Goal: Task Accomplishment & Management: Manage account settings

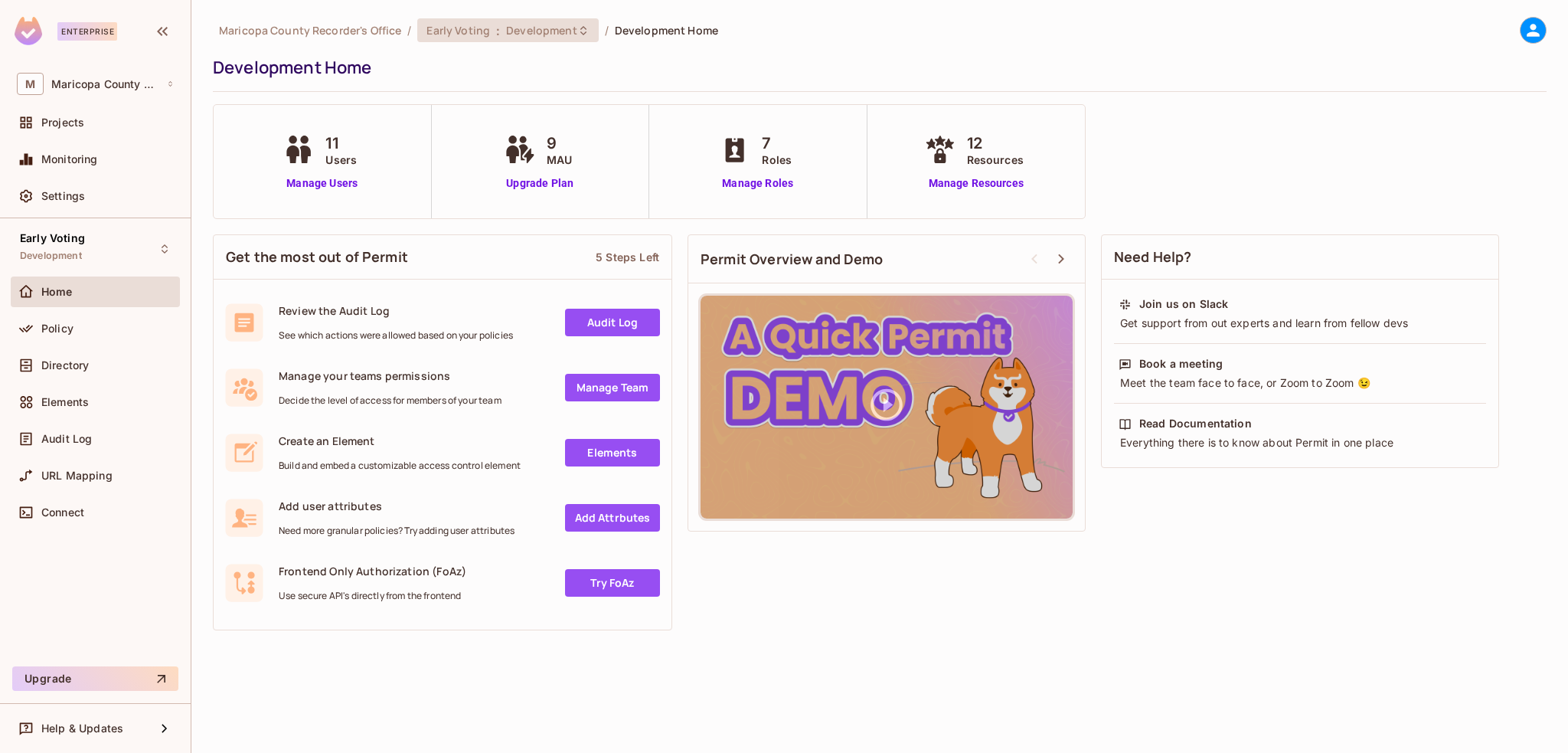
click at [484, 32] on span "Early Voting" at bounding box center [458, 31] width 64 height 15
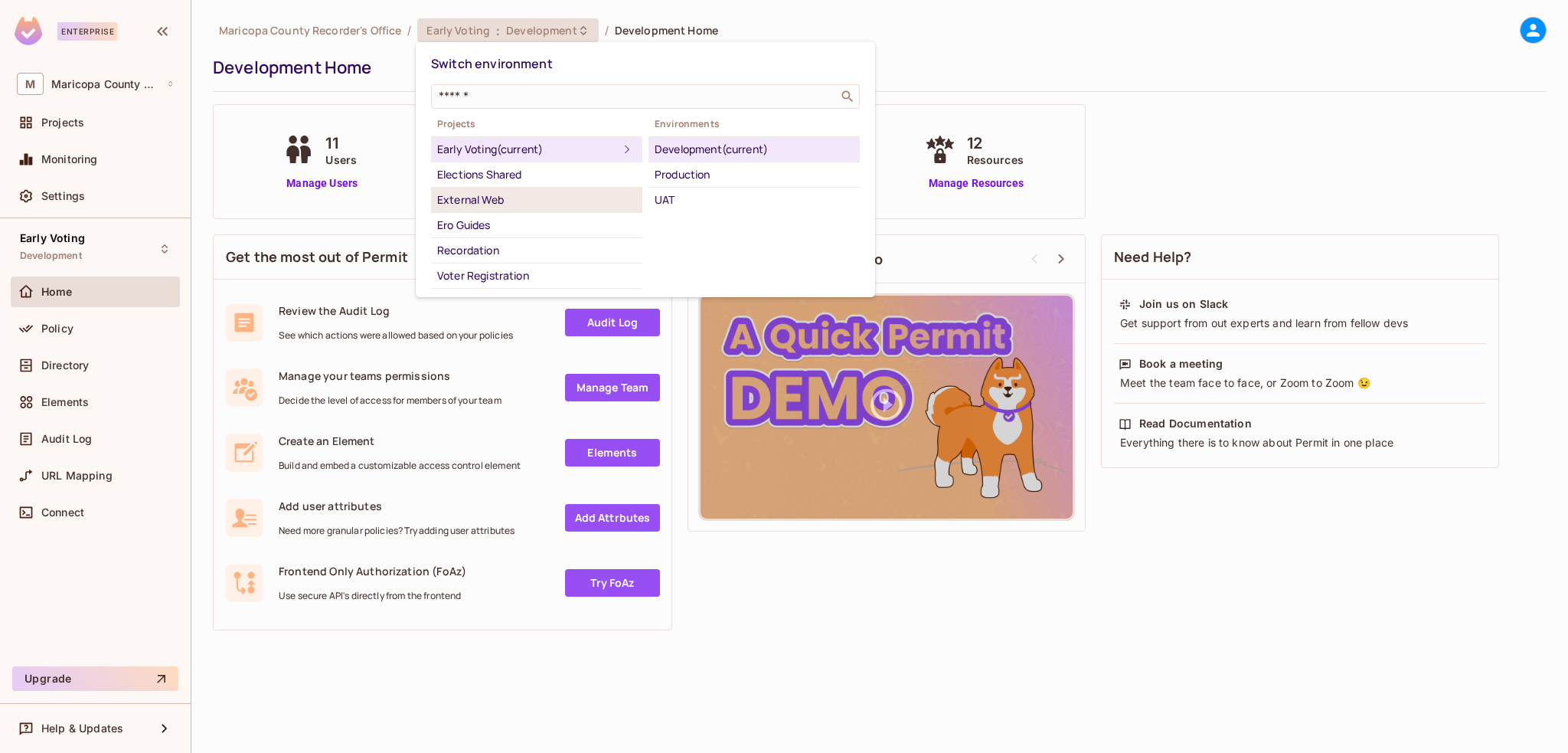
click at [502, 195] on div "External Web" at bounding box center [537, 200] width 199 height 18
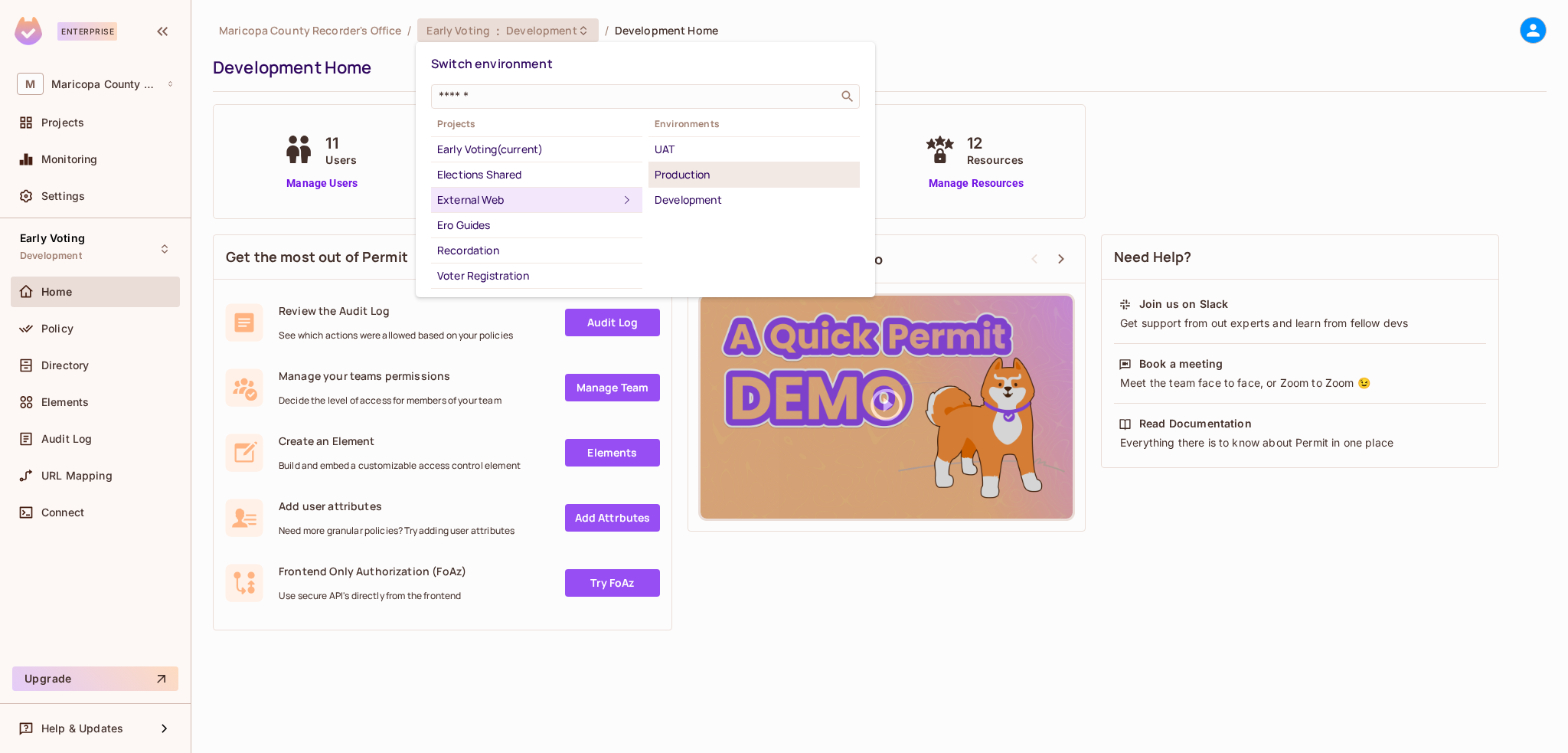
click at [719, 173] on div "Production" at bounding box center [755, 174] width 199 height 18
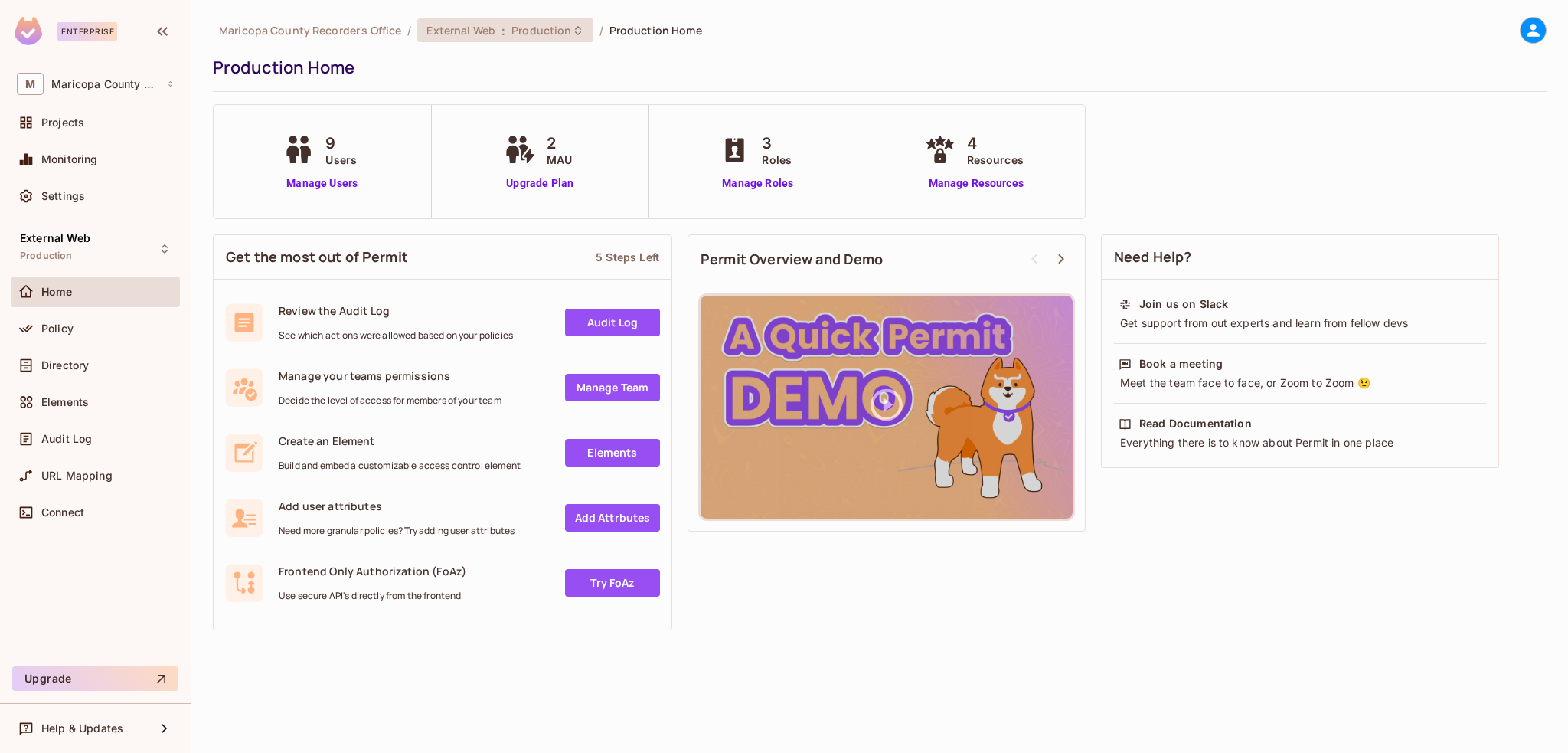
click at [486, 29] on span "External Web" at bounding box center [461, 31] width 69 height 15
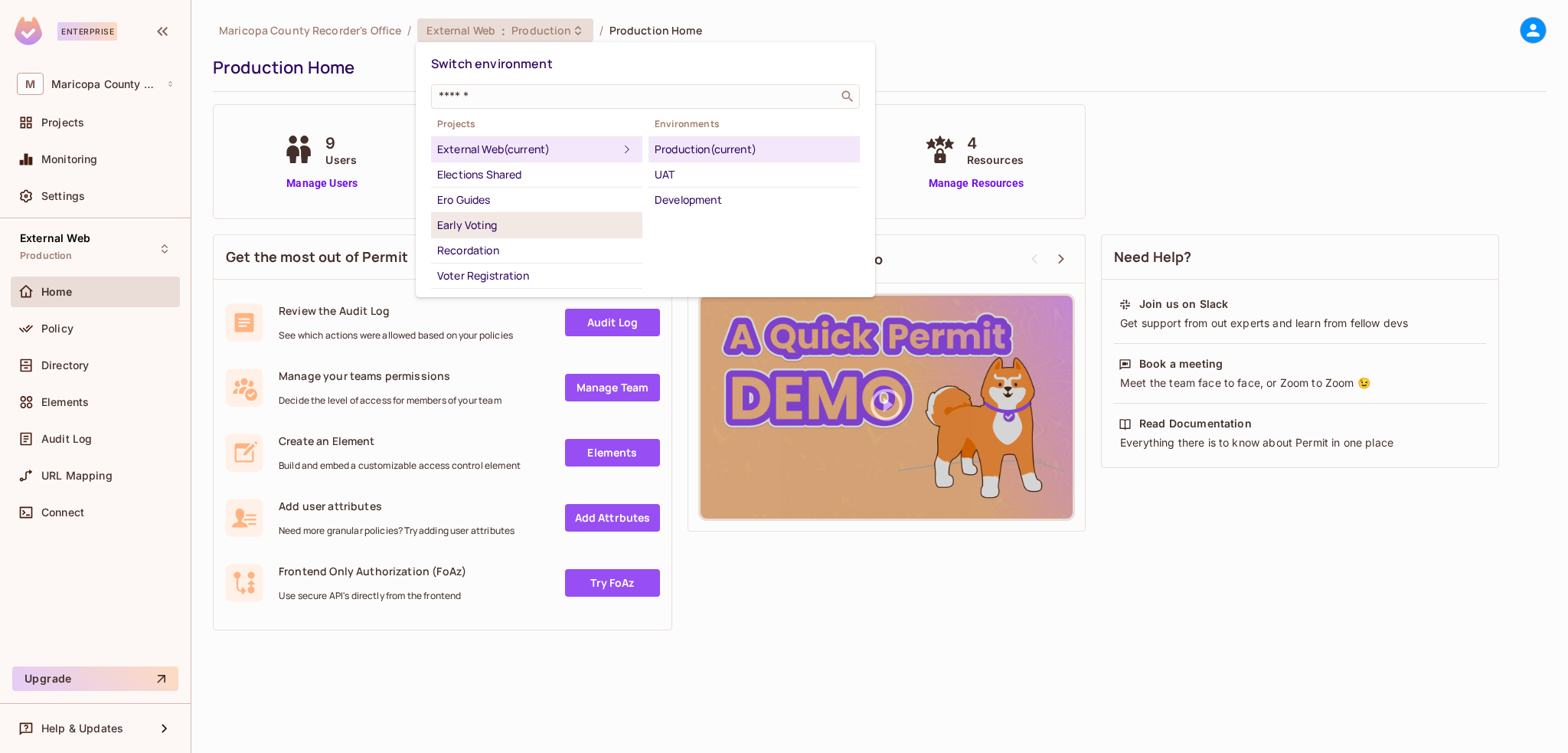
click at [472, 217] on div "Early Voting" at bounding box center [537, 225] width 199 height 18
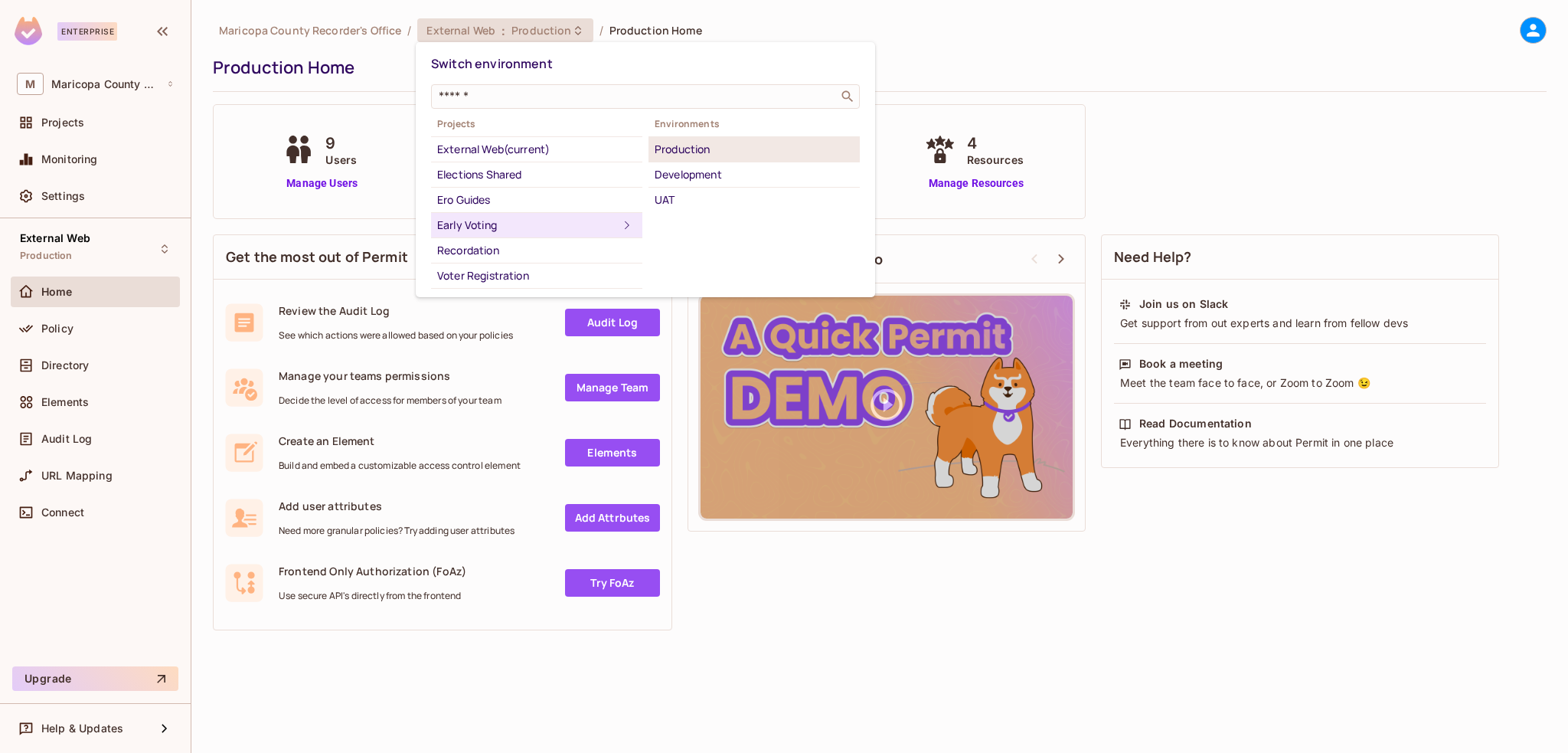
click at [686, 151] on div "Production" at bounding box center [755, 149] width 199 height 18
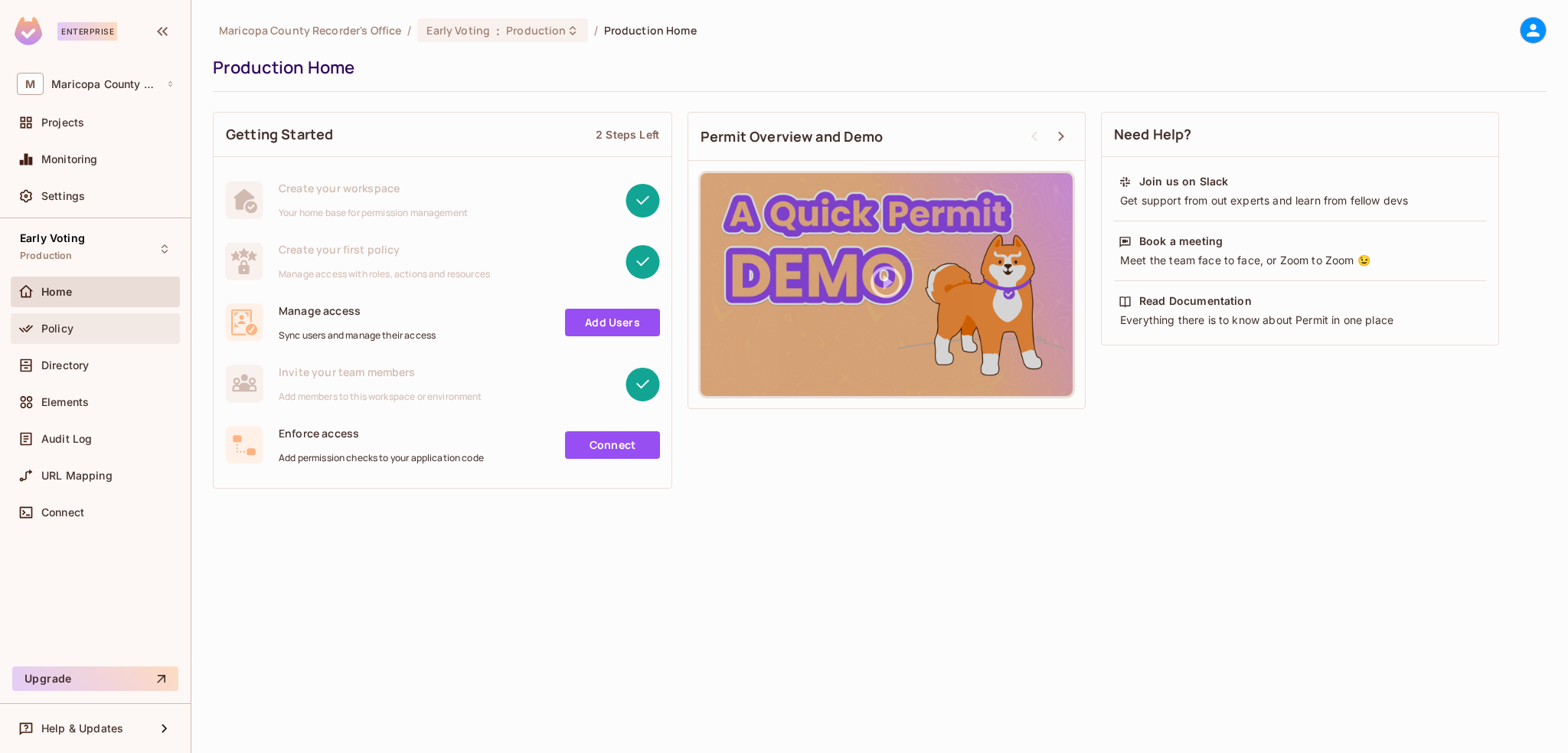
click at [55, 325] on span "Policy" at bounding box center [57, 328] width 32 height 12
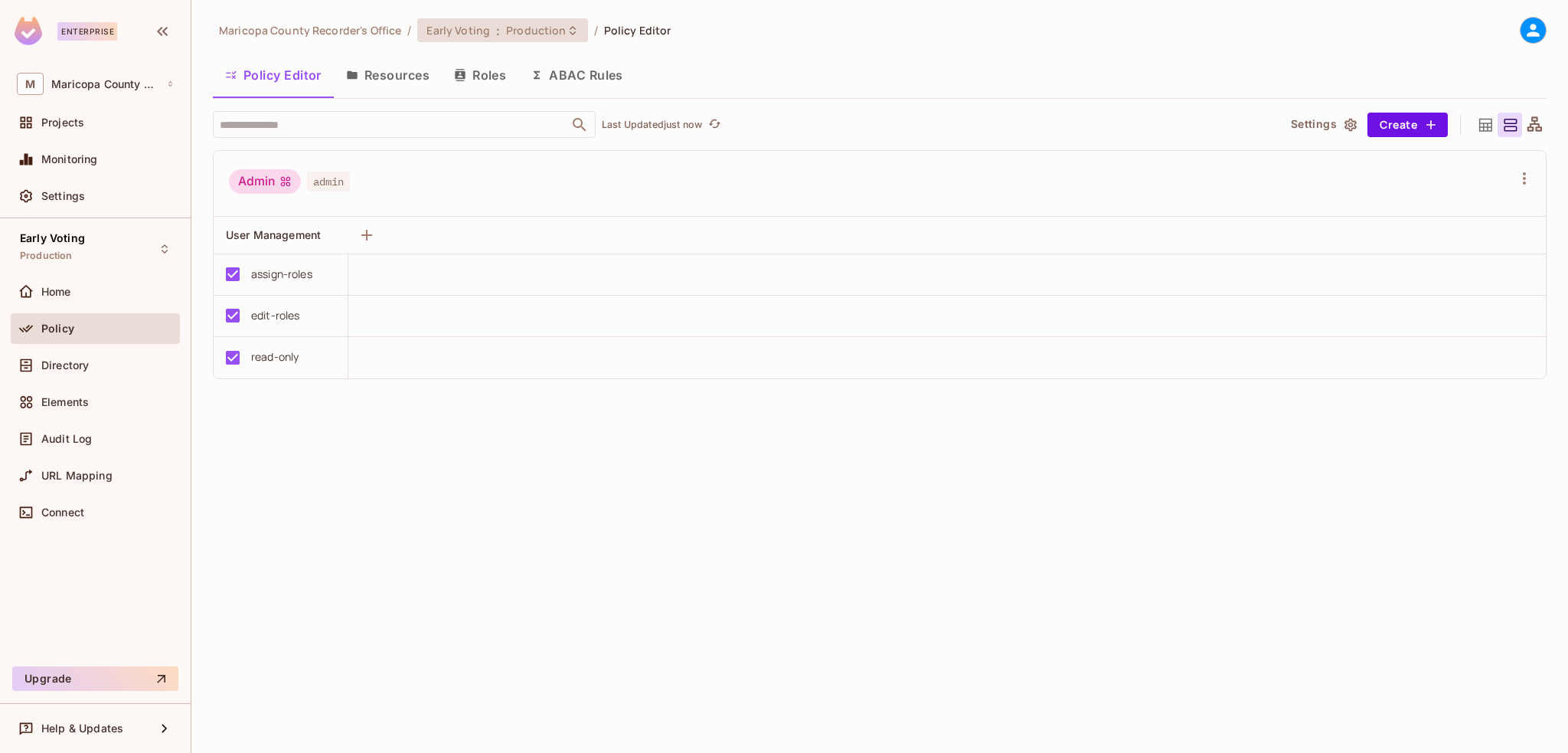
click at [533, 30] on span "Production" at bounding box center [536, 31] width 60 height 15
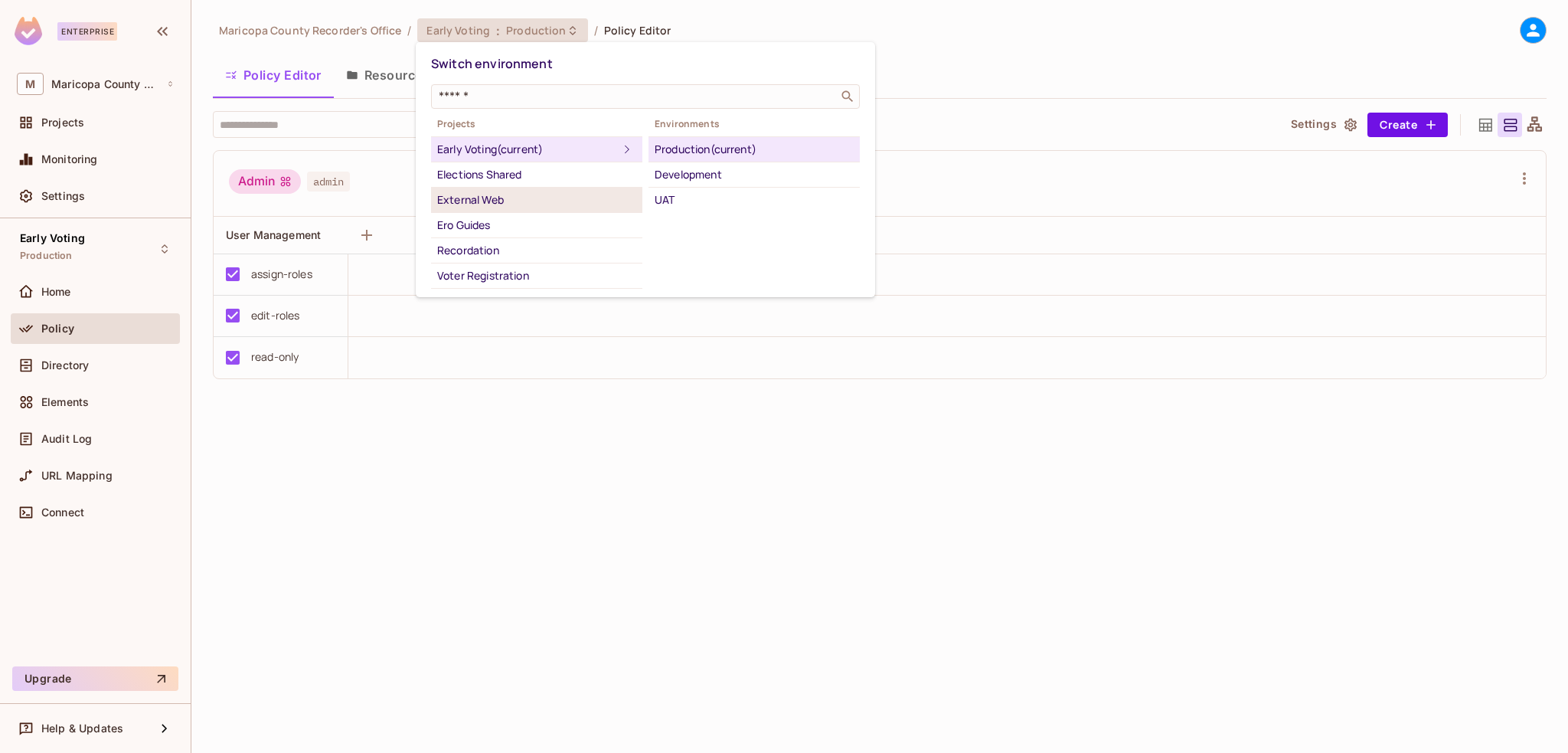
click at [484, 208] on div "External Web" at bounding box center [537, 200] width 199 height 18
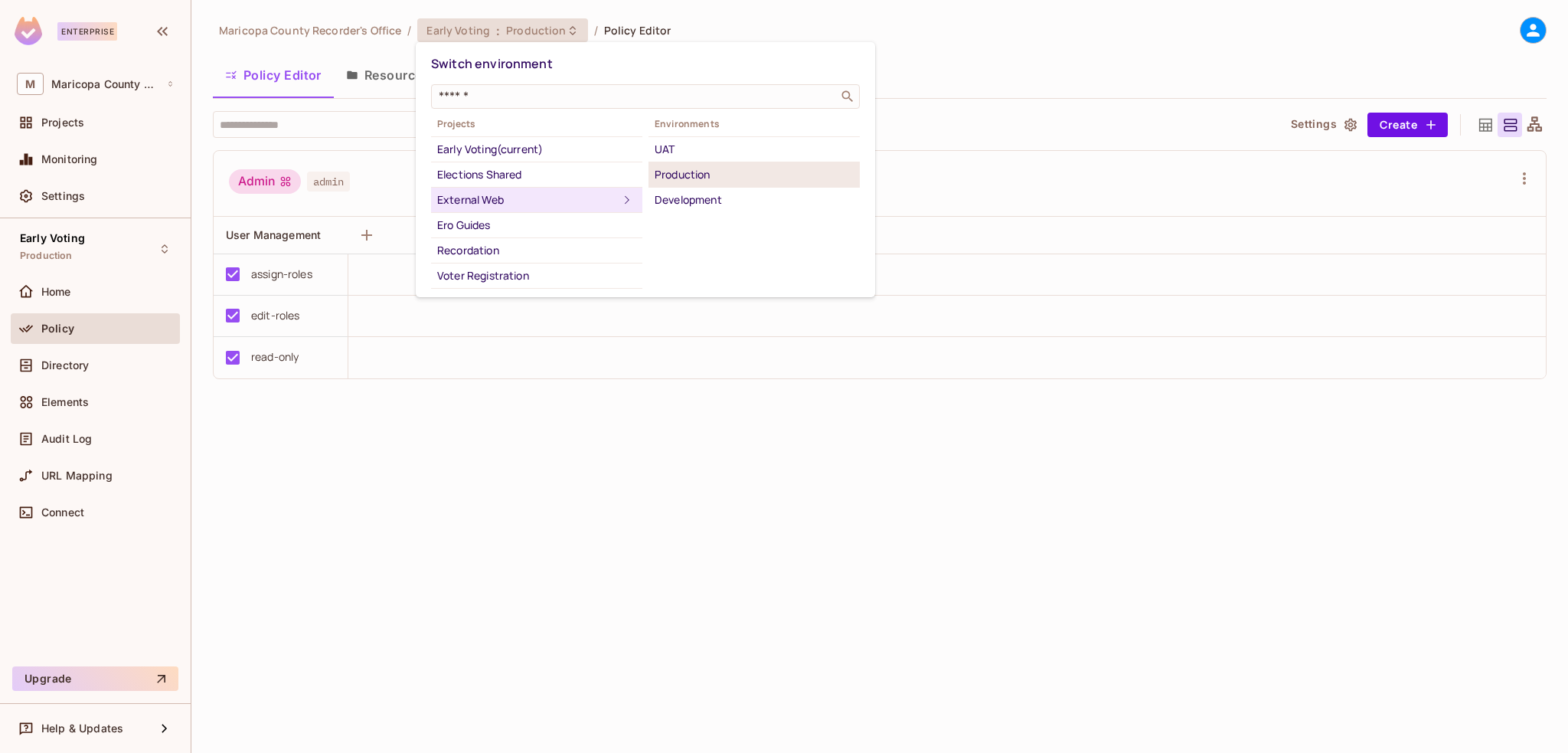
click at [688, 178] on div "Production" at bounding box center [755, 174] width 199 height 18
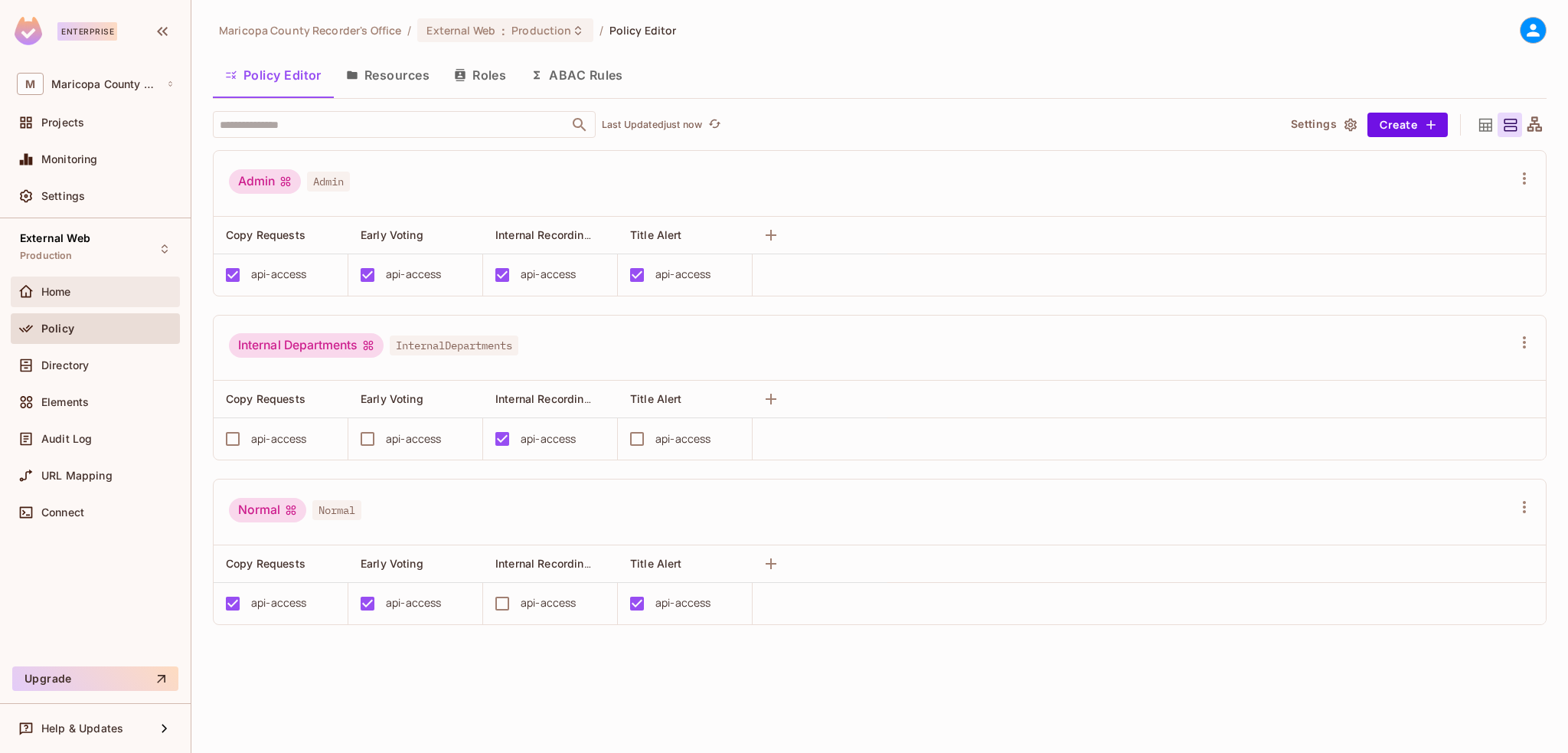
click at [64, 286] on span "Home" at bounding box center [56, 291] width 30 height 12
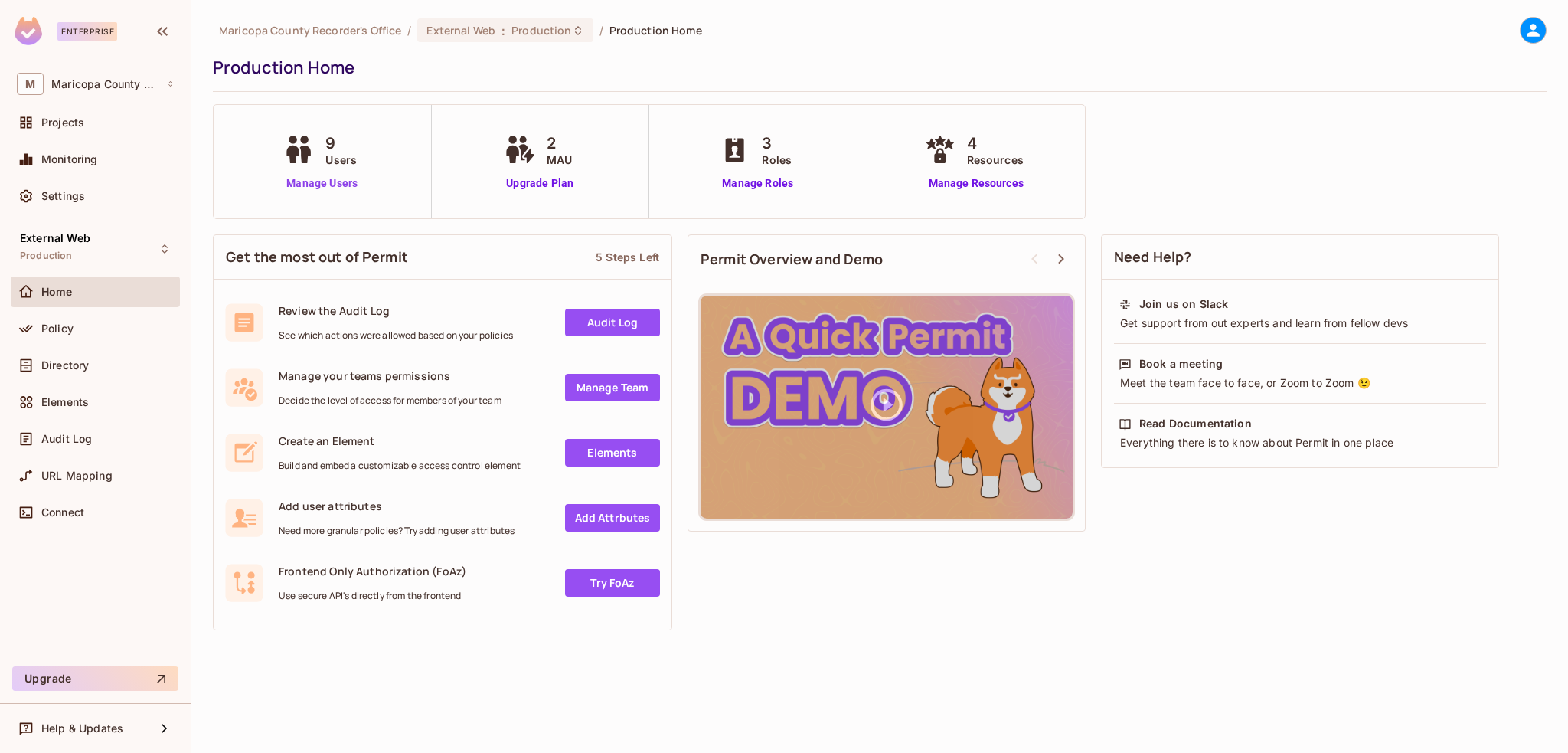
drag, startPoint x: 342, startPoint y: 183, endPoint x: 357, endPoint y: 203, distance: 25.0
click at [342, 183] on link "Manage Users" at bounding box center [322, 183] width 85 height 16
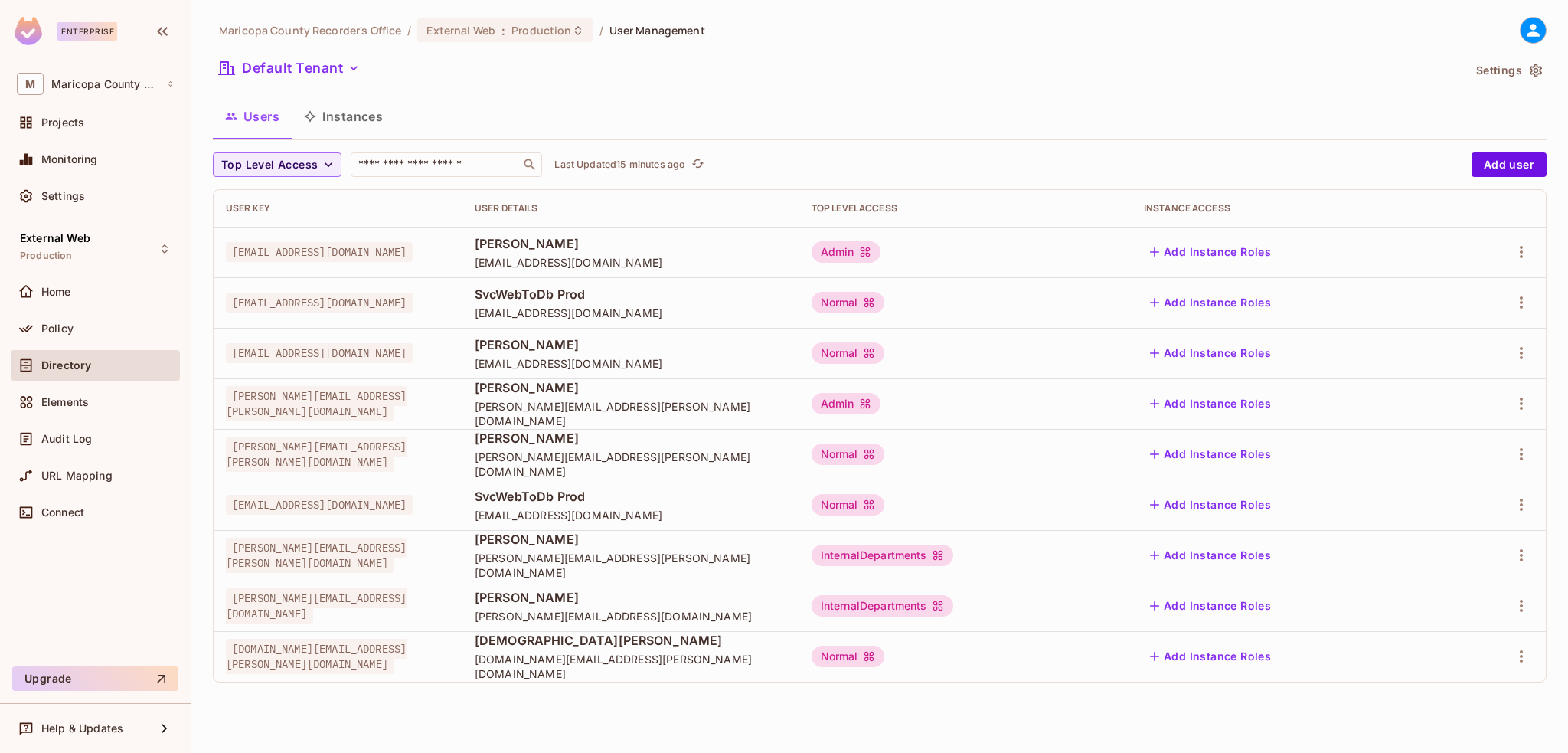
click at [1534, 505] on td at bounding box center [1497, 504] width 98 height 51
click at [1525, 506] on icon "button" at bounding box center [1522, 505] width 18 height 18
click at [720, 716] on div at bounding box center [784, 376] width 1568 height 753
drag, startPoint x: 58, startPoint y: 324, endPoint x: 42, endPoint y: 320, distance: 16.5
click at [42, 320] on div "Policy" at bounding box center [95, 329] width 157 height 18
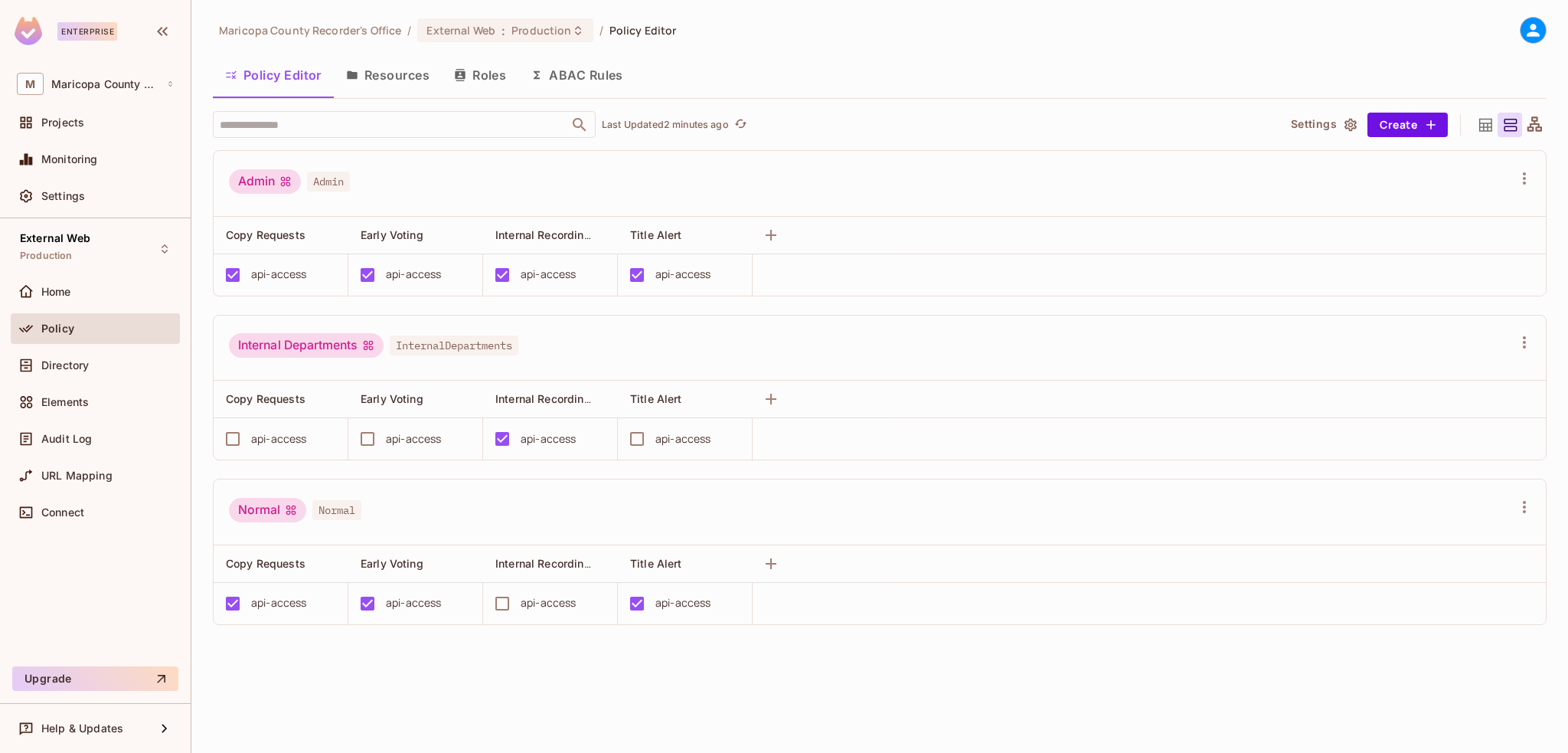
click at [491, 684] on div "Maricopa County Recorder's Office / External Web : Production / Policy Editor P…" at bounding box center [880, 376] width 1376 height 753
click at [424, 556] on div "Early Voting" at bounding box center [411, 564] width 101 height 15
click at [654, 650] on div "Admin Admin Copy Requests Early Voting Internal Recording Data Title Alert api-…" at bounding box center [887, 407] width 1349 height 513
